Goal: Contribute content: Contribute content

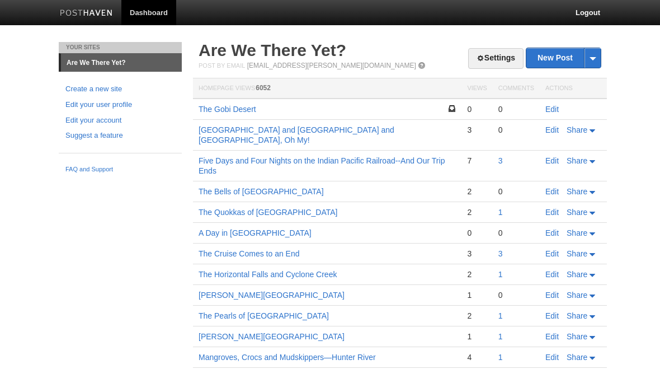
scroll to position [1, 0]
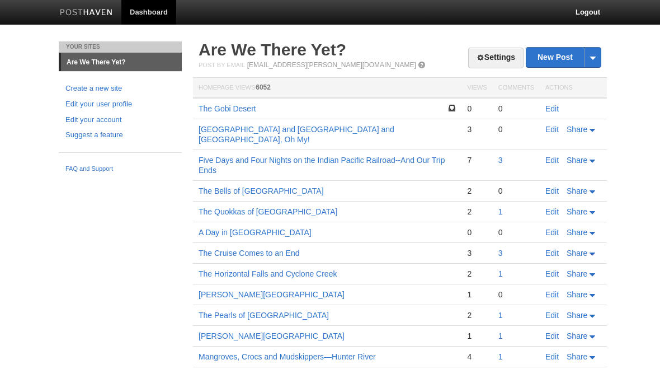
click at [242, 108] on link "The Gobi Desert" at bounding box center [228, 108] width 58 height 9
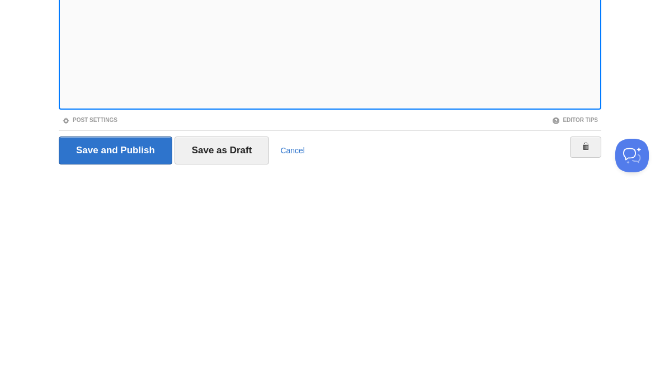
scroll to position [62, 0]
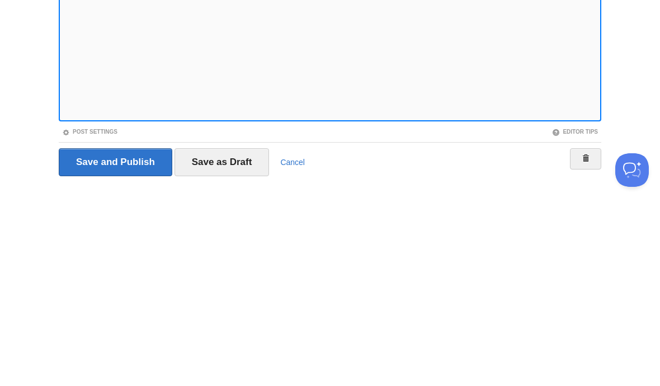
click at [62, 103] on iframe at bounding box center [330, 180] width 543 height 269
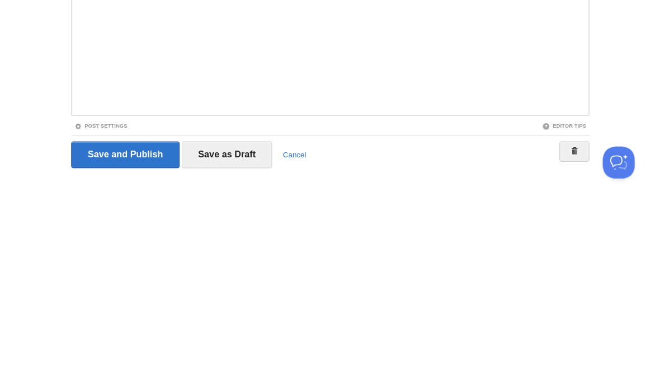
scroll to position [104, 0]
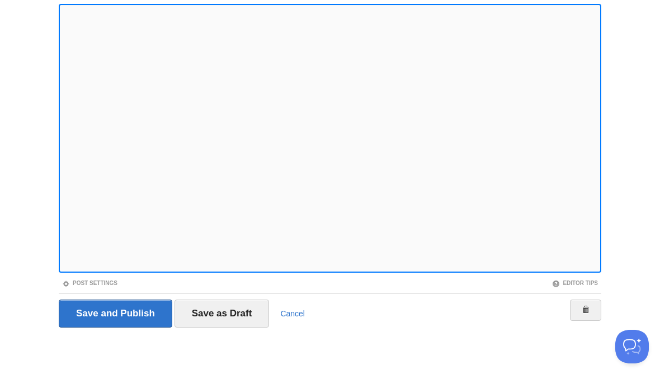
click at [62, 151] on iframe at bounding box center [330, 138] width 543 height 269
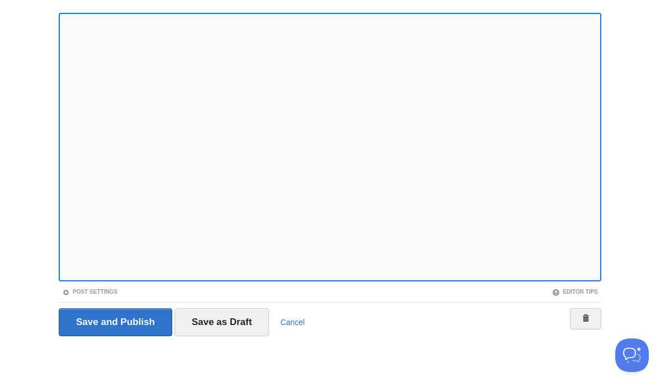
scroll to position [86, 0]
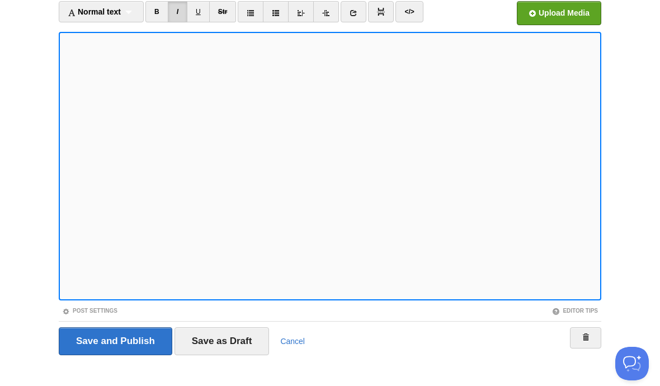
click at [568, 16] on input "file" at bounding box center [221, 16] width 847 height 57
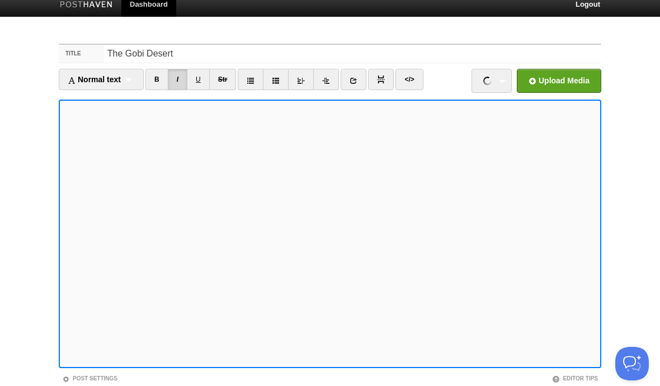
scroll to position [0, 0]
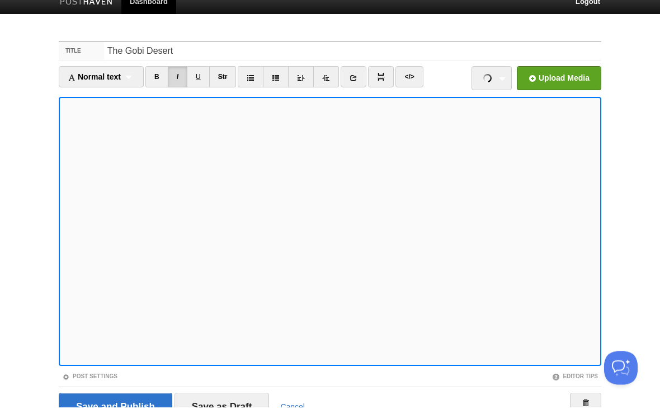
click at [181, 77] on link "I" at bounding box center [178, 87] width 20 height 21
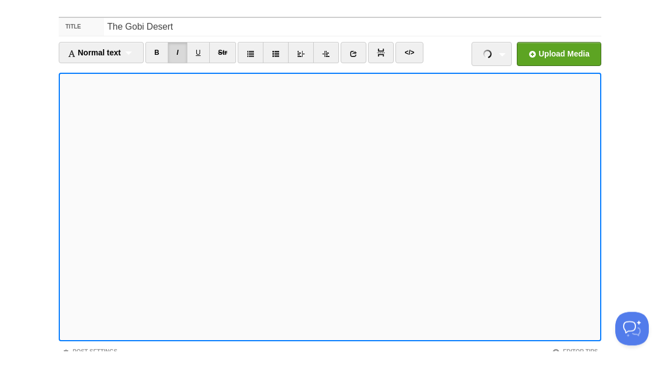
click at [500, 77] on link "IMG_9316.jpeg 208.82 KB Cancel" at bounding box center [492, 89] width 40 height 24
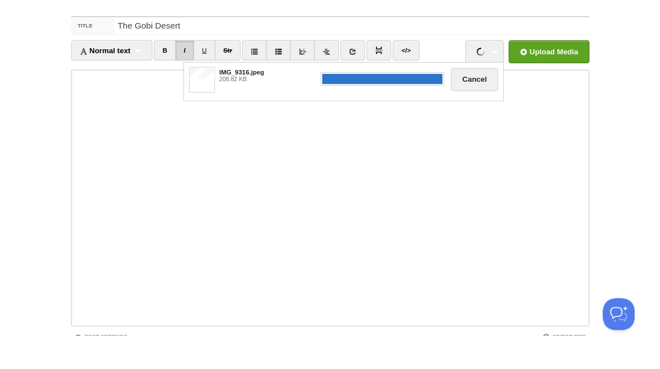
scroll to position [35, 0]
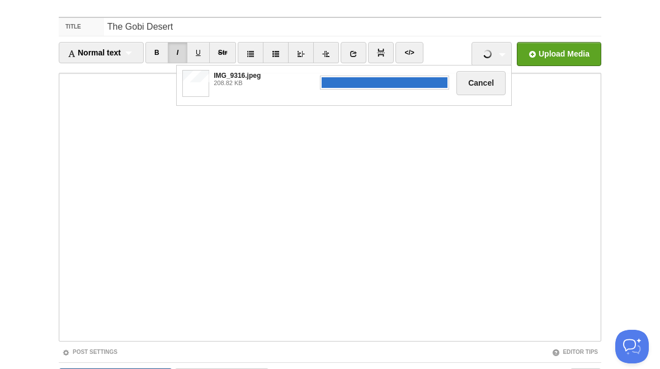
click at [641, 114] on body "Dashboard Logout Your Sites Are We There Yet? Create a new site Edit your user …" at bounding box center [330, 201] width 660 height 473
click at [296, 93] on div "IMG_9316.jpeg 208.82 KB Cancel" at bounding box center [344, 85] width 335 height 40
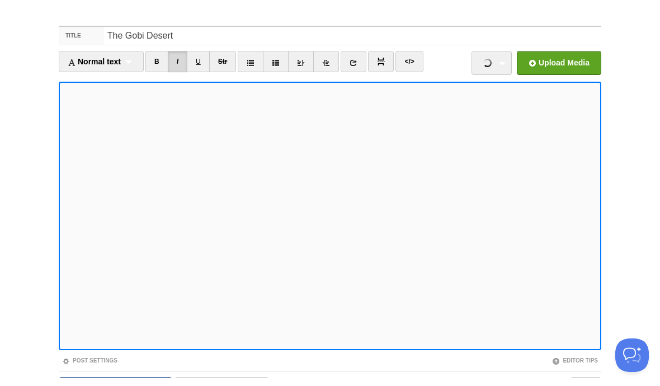
scroll to position [35, 0]
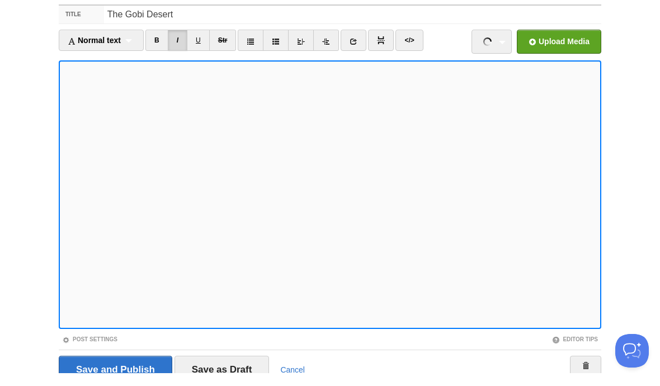
click at [503, 44] on link "IMG_9316.jpeg 208.82 KB Cancel" at bounding box center [492, 55] width 40 height 24
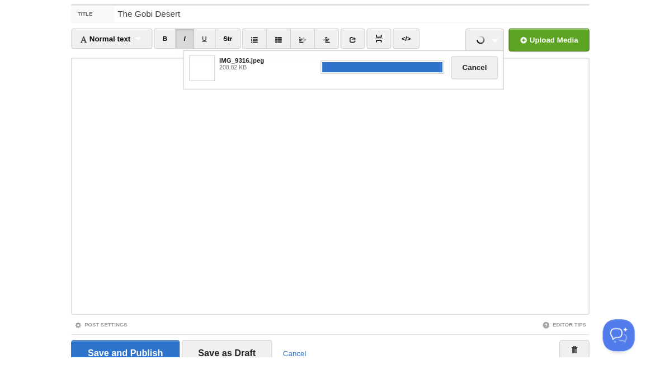
scroll to position [48, 0]
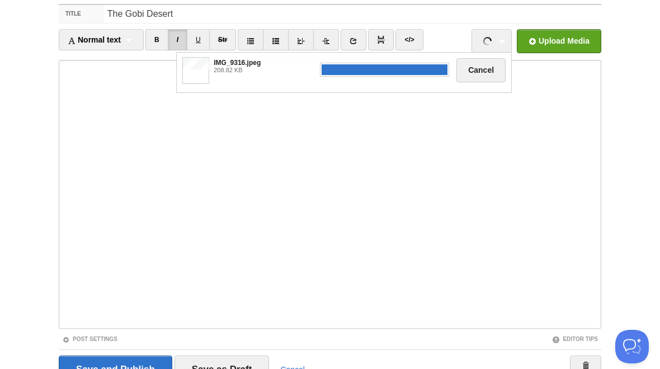
click at [483, 72] on button "Cancel" at bounding box center [481, 70] width 49 height 24
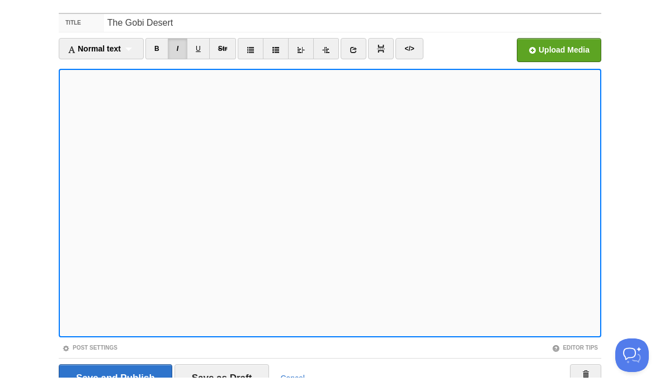
scroll to position [48, 0]
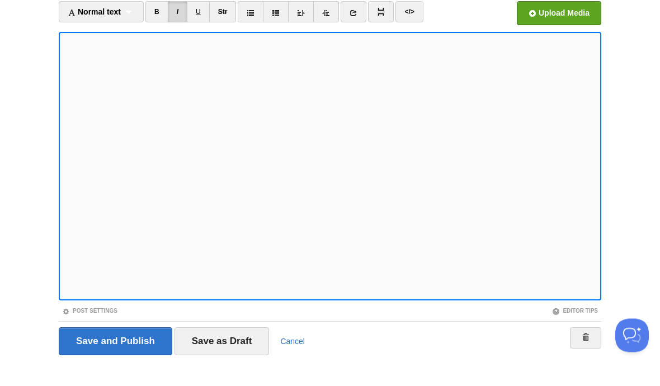
click at [557, 17] on input "file" at bounding box center [221, 44] width 847 height 57
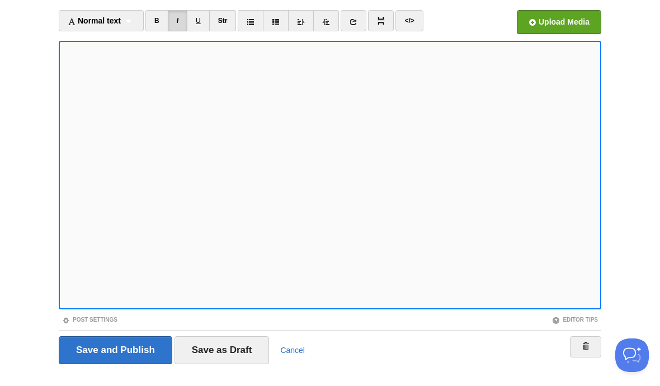
scroll to position [55, 0]
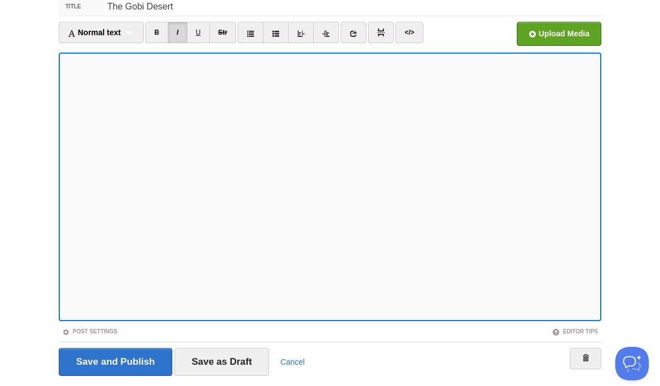
click at [62, 132] on iframe at bounding box center [330, 187] width 543 height 269
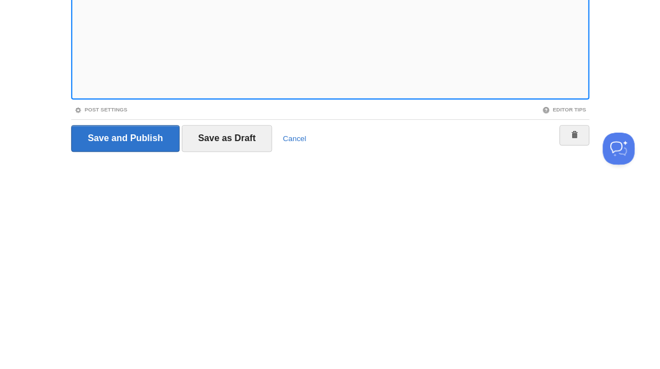
scroll to position [87, 0]
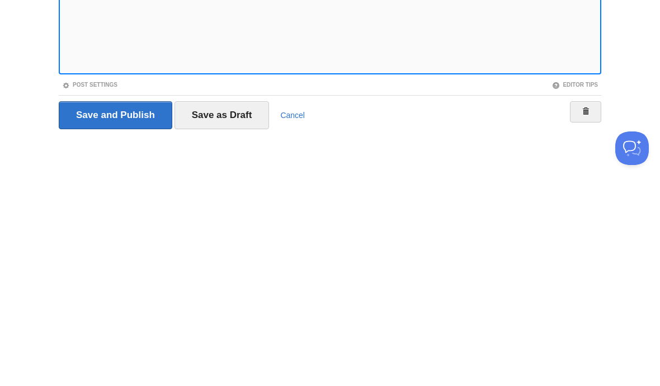
click at [234, 317] on input "Save as Draft" at bounding box center [222, 331] width 95 height 28
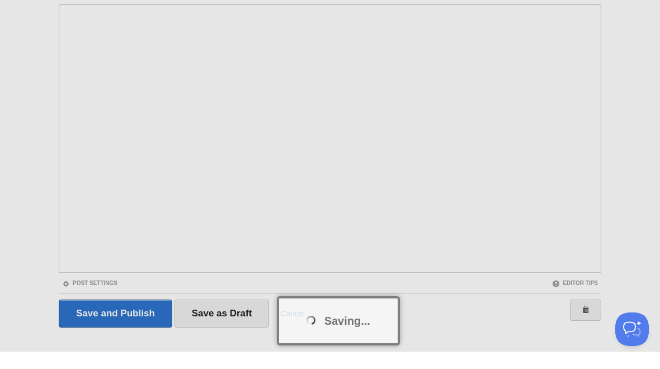
scroll to position [104, 0]
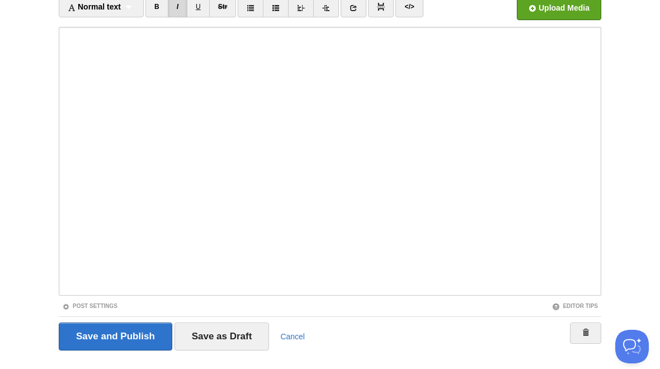
scroll to position [42, 0]
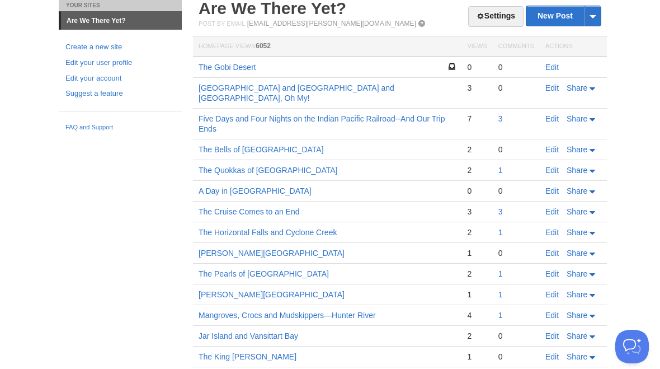
click at [228, 68] on link "The Gobi Desert" at bounding box center [228, 67] width 58 height 9
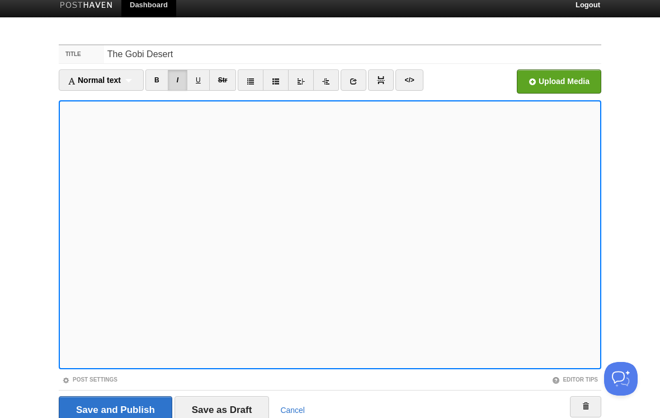
click at [62, 148] on iframe at bounding box center [330, 234] width 543 height 269
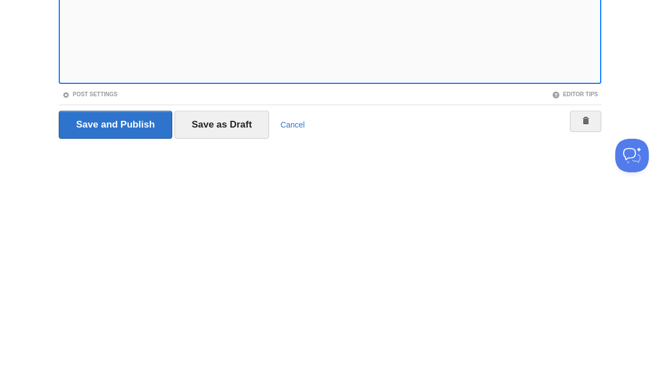
scroll to position [87, 0]
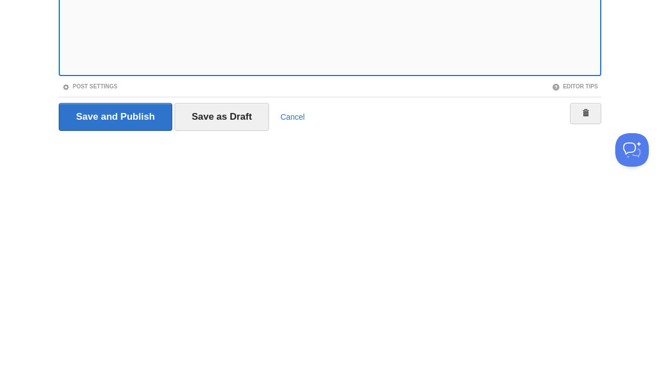
click at [236, 317] on input "Save as Draft" at bounding box center [222, 331] width 95 height 28
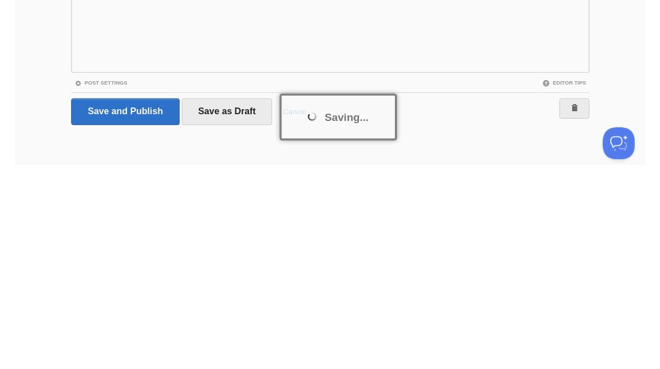
scroll to position [104, 0]
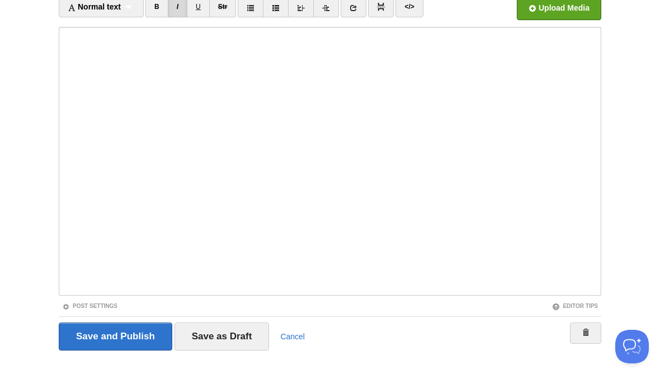
scroll to position [42, 0]
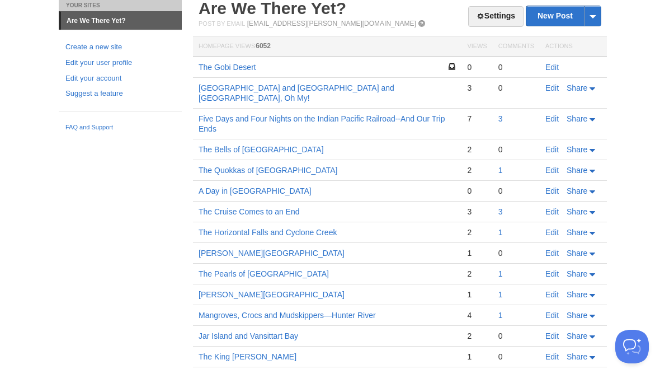
click at [247, 65] on link "The Gobi Desert" at bounding box center [228, 67] width 58 height 9
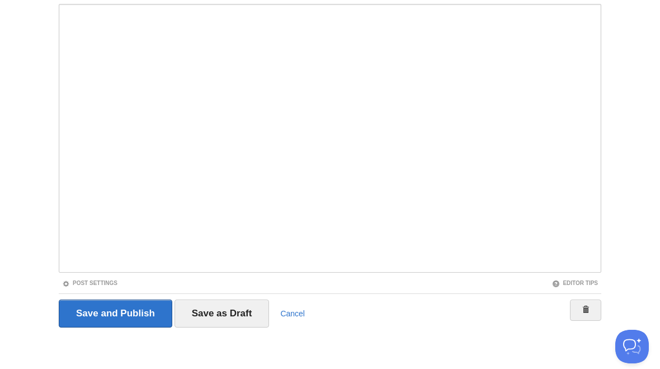
click at [117, 311] on input "Save and Publish" at bounding box center [116, 313] width 114 height 28
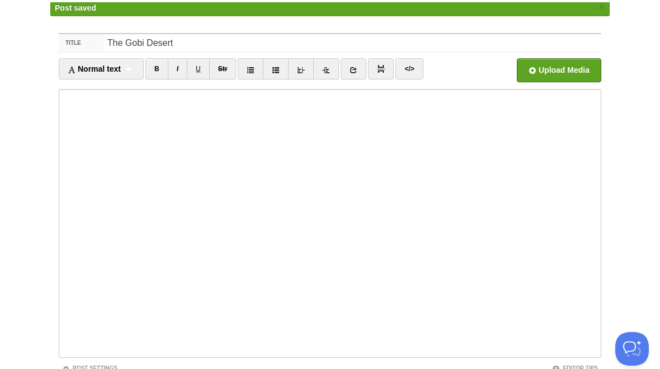
scroll to position [42, 0]
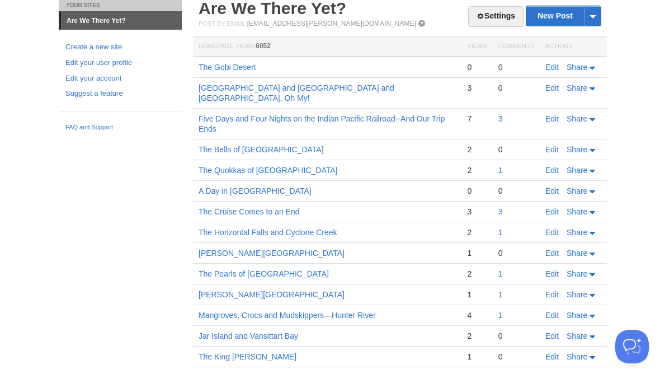
click at [579, 66] on span "Share" at bounding box center [577, 67] width 21 height 9
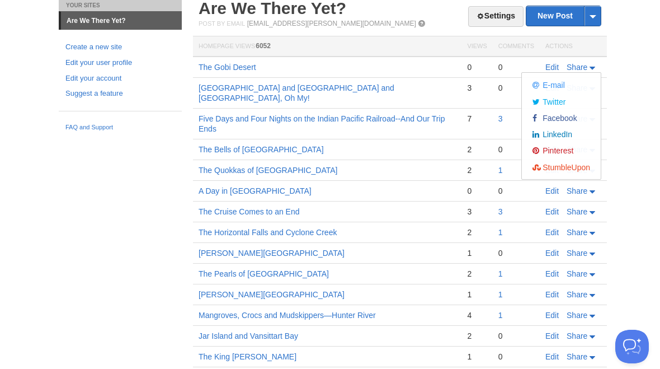
click at [560, 120] on span "Facebook" at bounding box center [559, 118] width 37 height 9
